Goal: Transaction & Acquisition: Purchase product/service

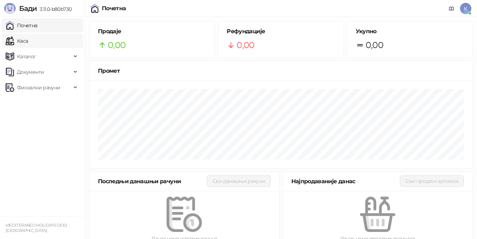
click at [28, 43] on link "Каса" at bounding box center [17, 41] width 22 height 14
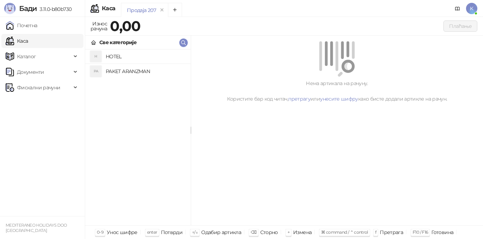
click at [139, 72] on h4 "PAKET ARANZMAN" at bounding box center [145, 71] width 79 height 11
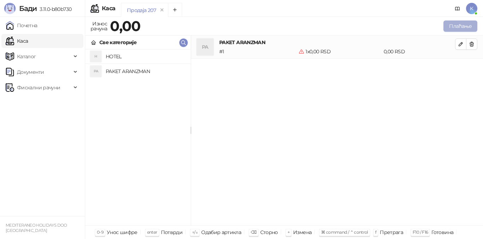
click at [459, 27] on button "Плаћање" at bounding box center [460, 25] width 34 height 11
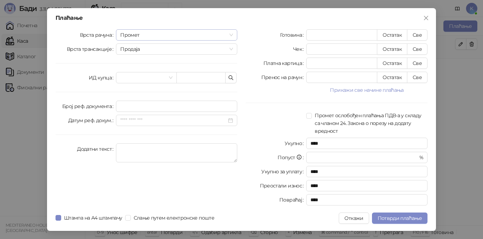
click at [151, 36] on span "Промет" at bounding box center [176, 35] width 113 height 11
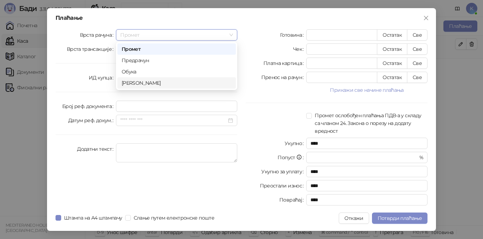
click at [150, 81] on div "[PERSON_NAME]" at bounding box center [177, 83] width 110 height 8
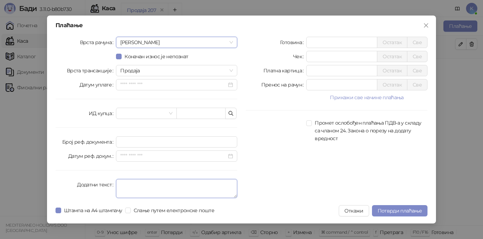
click at [128, 187] on textarea "Додатни текст" at bounding box center [176, 188] width 121 height 19
type textarea "*********"
drag, startPoint x: 318, startPoint y: 72, endPoint x: 291, endPoint y: 67, distance: 27.0
click at [291, 67] on div "Платна картица * Остатак Све" at bounding box center [337, 70] width 182 height 11
type input "*****"
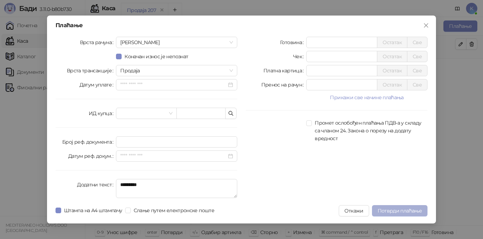
click at [412, 213] on span "Потврди плаћање" at bounding box center [399, 211] width 44 height 6
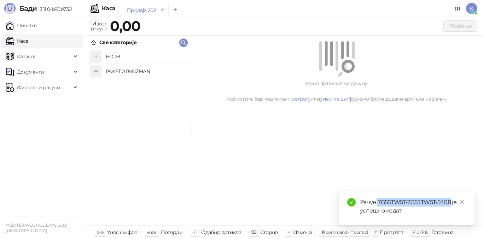
drag, startPoint x: 377, startPoint y: 201, endPoint x: 451, endPoint y: 196, distance: 74.1
click at [451, 196] on div "Рачун 7G5STW5T-7G5STW5T-5408 је успешно издат" at bounding box center [407, 208] width 136 height 34
copy div "7G5STW5T-7G5STW5T-5408"
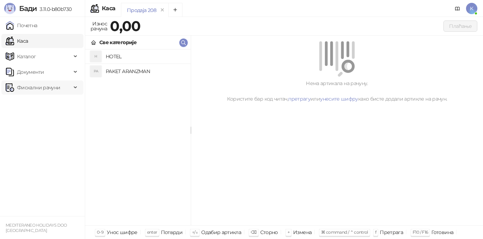
click at [39, 86] on span "Фискални рачуни" at bounding box center [38, 88] width 43 height 14
click at [42, 101] on link "Издати рачуни" at bounding box center [31, 103] width 47 height 14
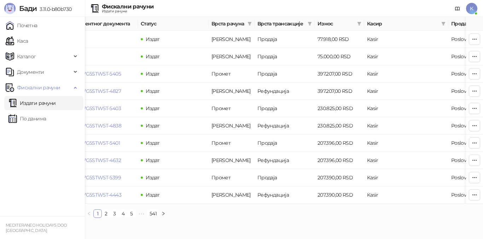
scroll to position [0, 238]
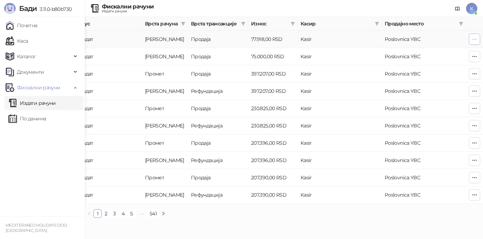
click at [474, 42] on icon "button" at bounding box center [474, 39] width 6 height 6
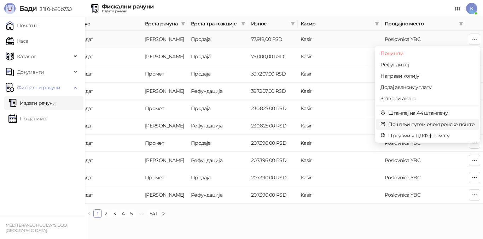
click at [403, 125] on span "Пошаљи путем електронске поште" at bounding box center [431, 125] width 86 height 8
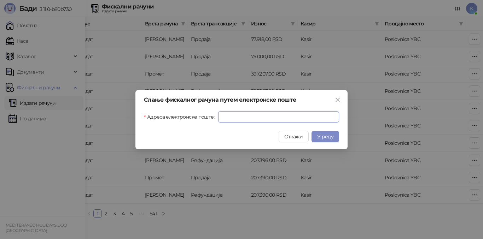
click at [234, 114] on input "Адреса електронске поште" at bounding box center [278, 116] width 121 height 11
paste input "**********"
type input "**********"
click at [327, 137] on span "У реду" at bounding box center [325, 137] width 16 height 6
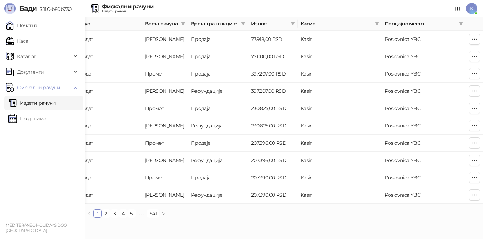
click at [341, 6] on div "Фискални рачуни Издати рачуни K" at bounding box center [241, 8] width 471 height 17
click at [348, 6] on div "Фискални рачуни Издати рачуни K" at bounding box center [241, 8] width 471 height 17
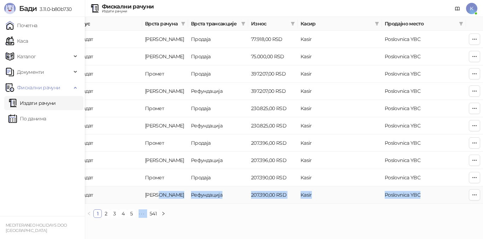
drag, startPoint x: 291, startPoint y: 210, endPoint x: 159, endPoint y: 203, distance: 132.4
click at [159, 203] on div "Број рачуна Датум и време Број референтног документа Статус Врста рачуна Врста …" at bounding box center [284, 117] width 398 height 201
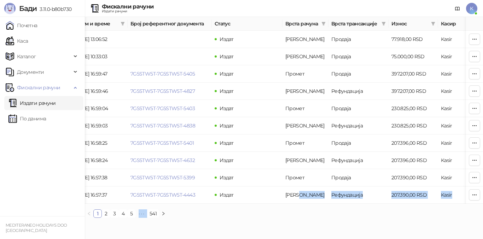
scroll to position [0, 0]
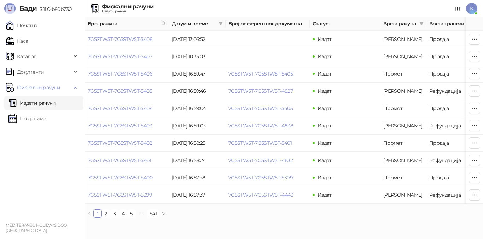
click at [55, 186] on ul "Почетна [PERSON_NAME] Документи Фискални рачуни Издати рачуни По данима" at bounding box center [42, 116] width 85 height 199
